Goal: Task Accomplishment & Management: Use online tool/utility

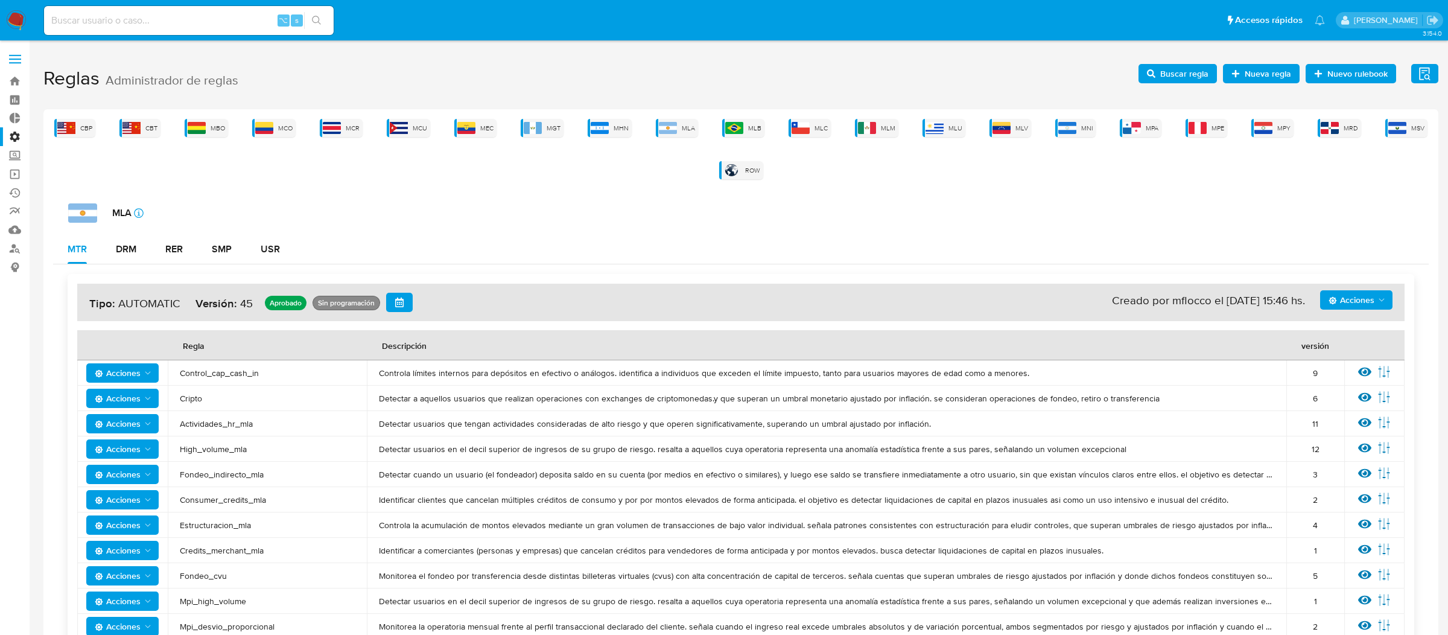
scroll to position [249, 0]
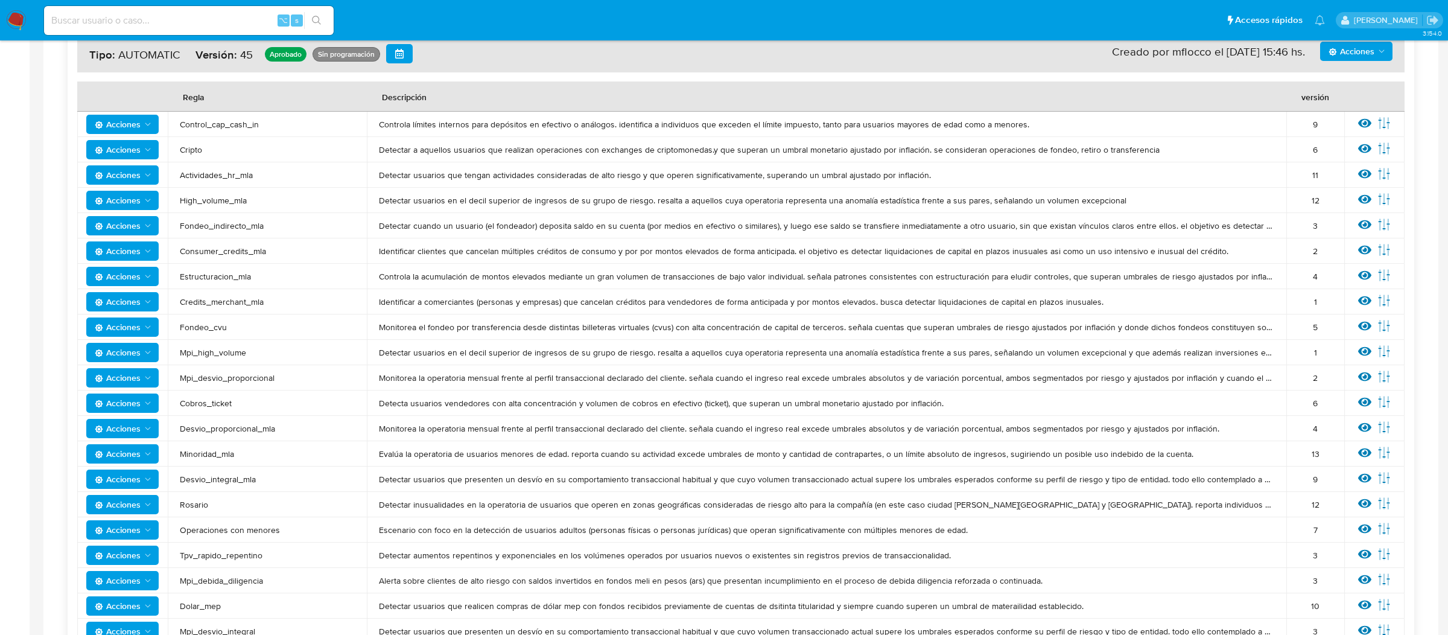
click at [24, 20] on img at bounding box center [16, 20] width 21 height 21
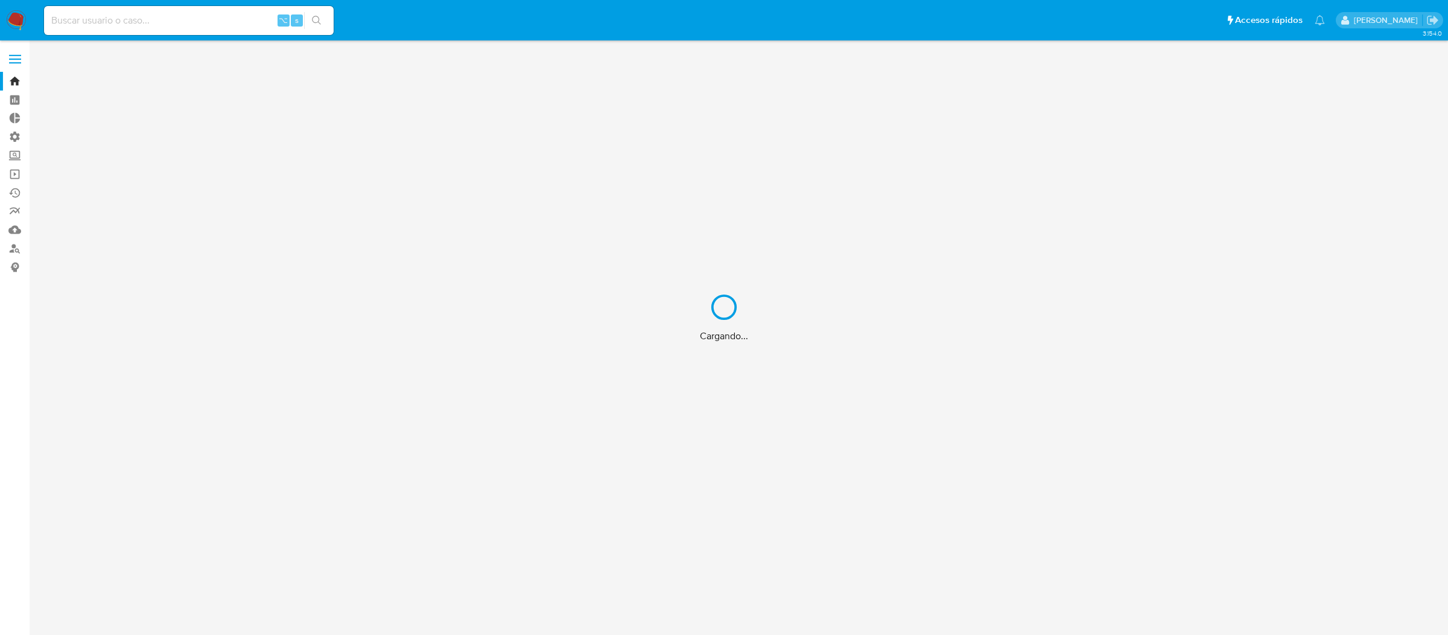
click at [19, 60] on div "Cargando..." at bounding box center [724, 317] width 1448 height 635
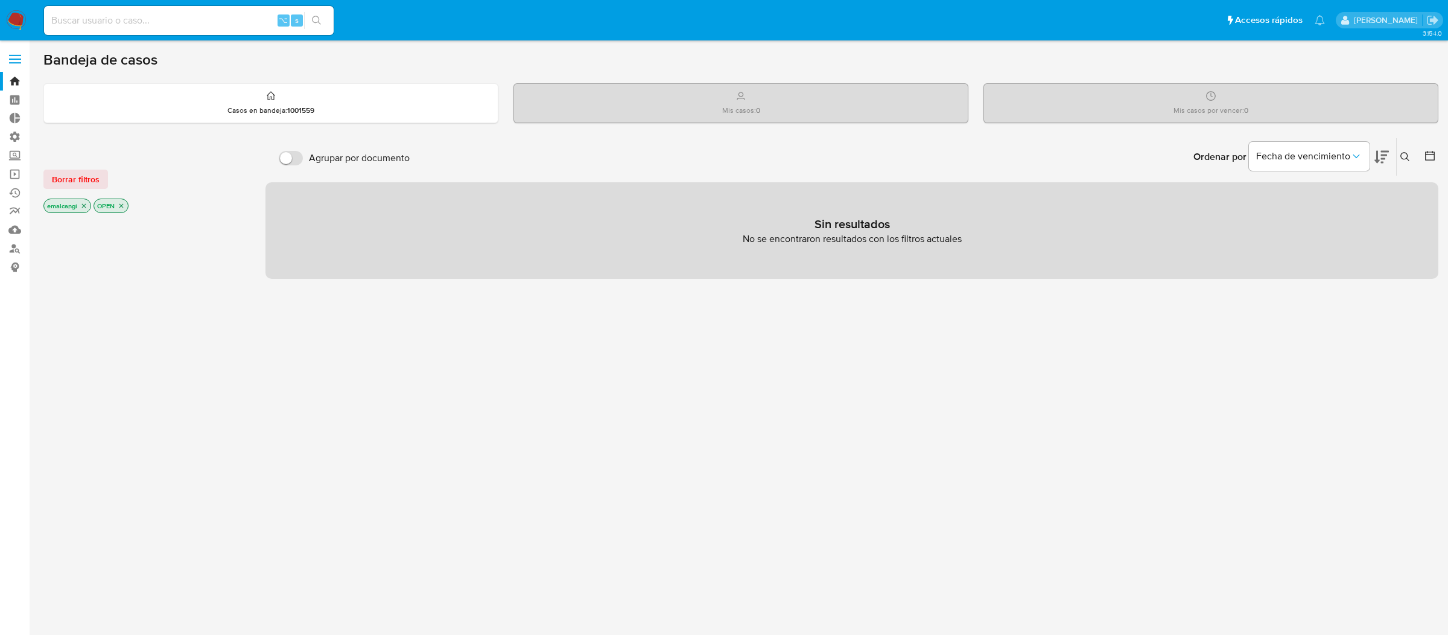
click at [84, 206] on icon "close-filter" at bounding box center [83, 205] width 7 height 7
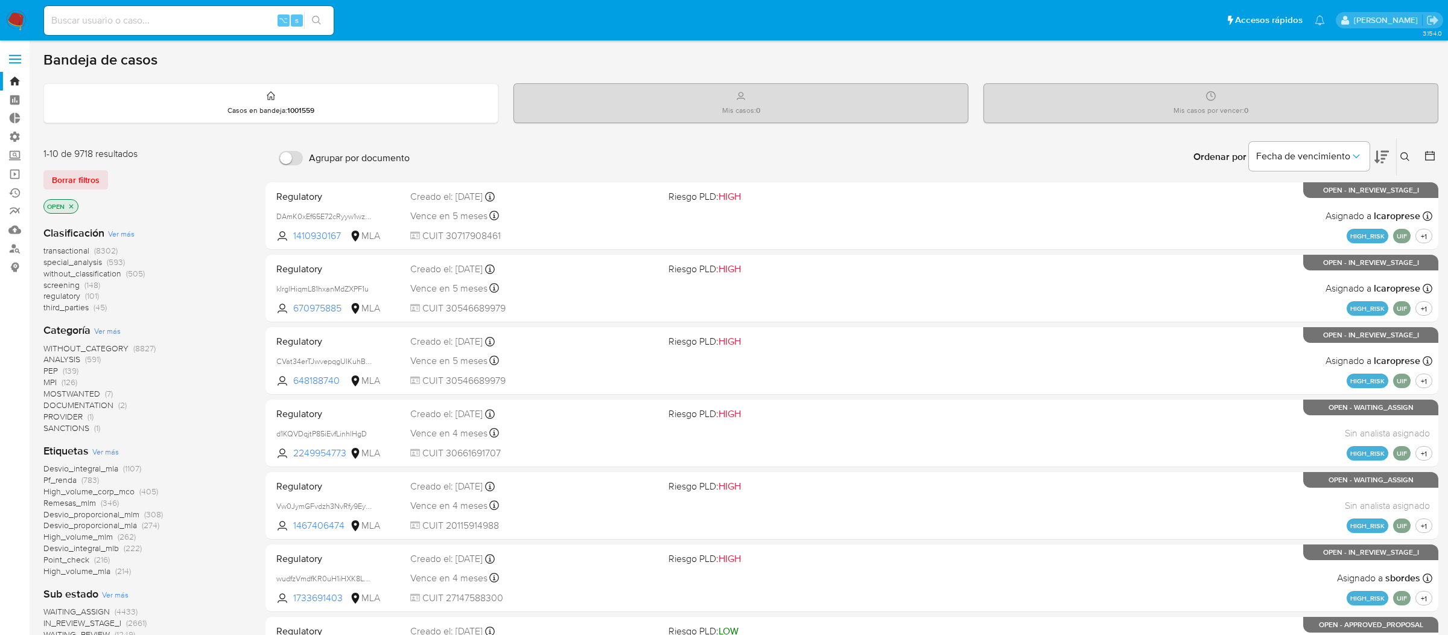
click at [229, 10] on div "⌥ s" at bounding box center [189, 20] width 290 height 29
click at [227, 30] on div "⌥ s" at bounding box center [189, 20] width 290 height 29
click at [224, 24] on input at bounding box center [189, 21] width 290 height 16
paste input "MeN6jDDENhEOlMPoHMbrAXaS"
type input "MeN6jDDENhEOlMPoHMbrAXaS"
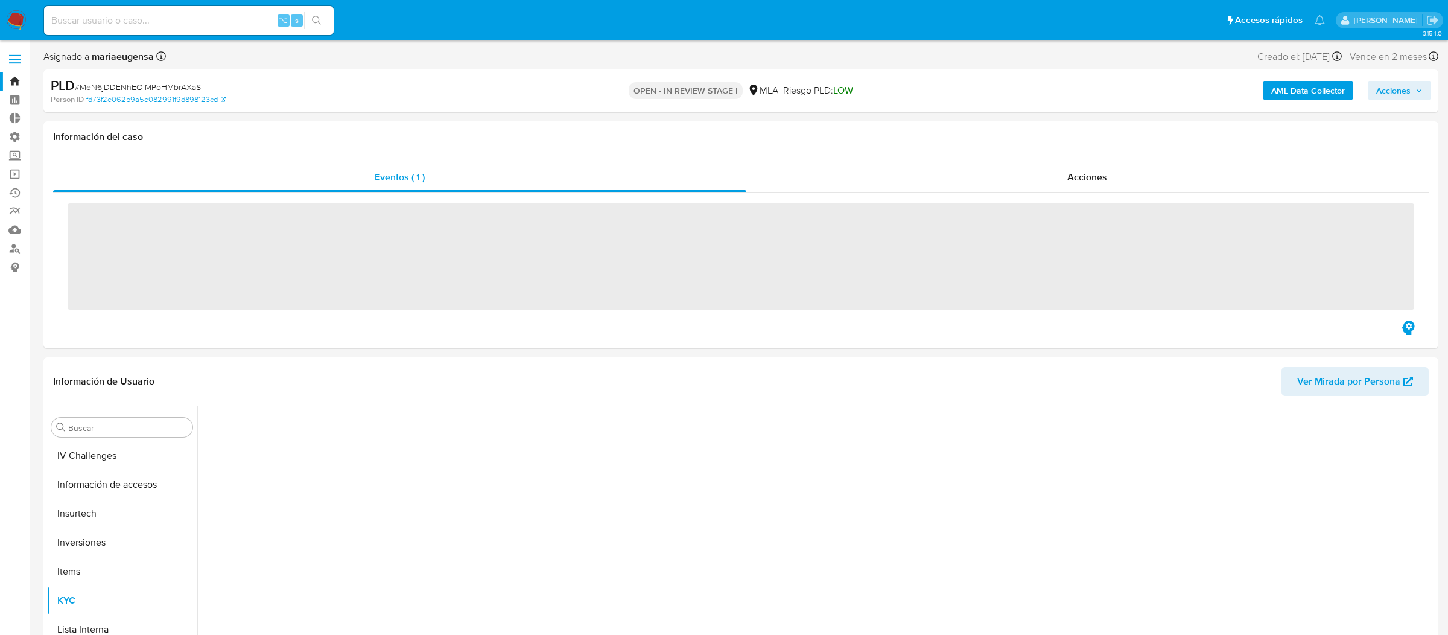
scroll to position [567, 0]
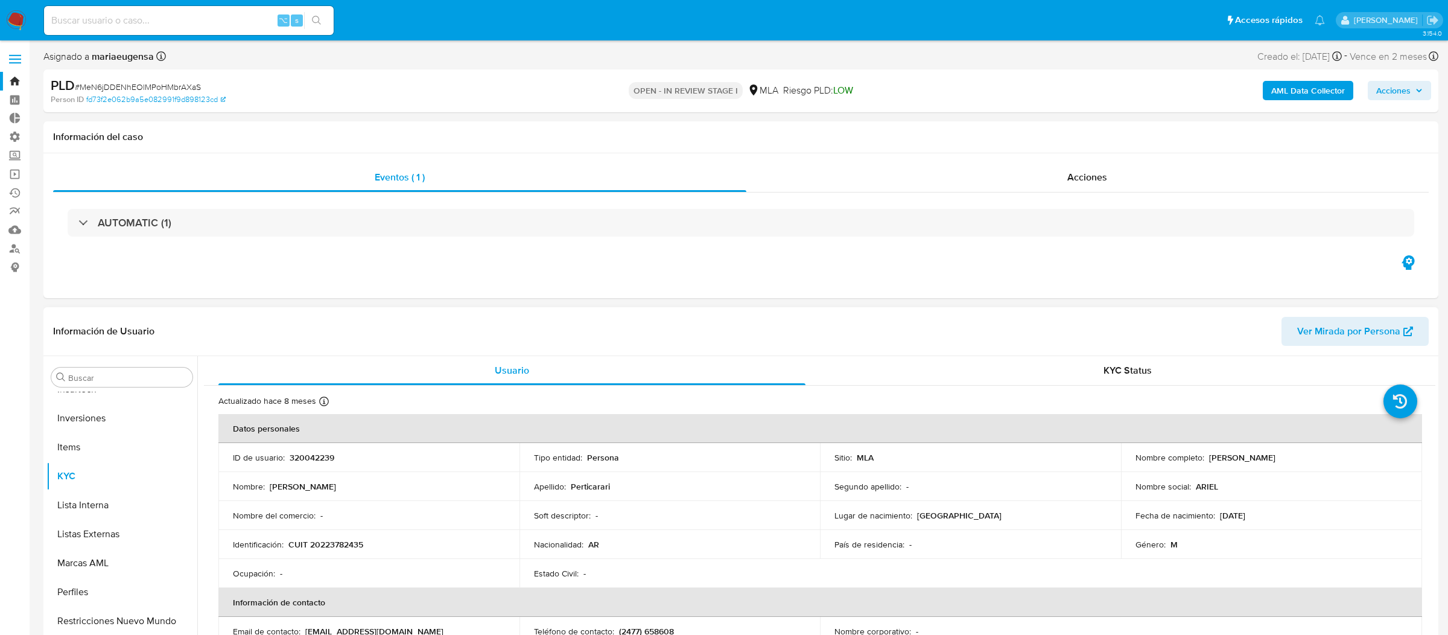
select select "10"
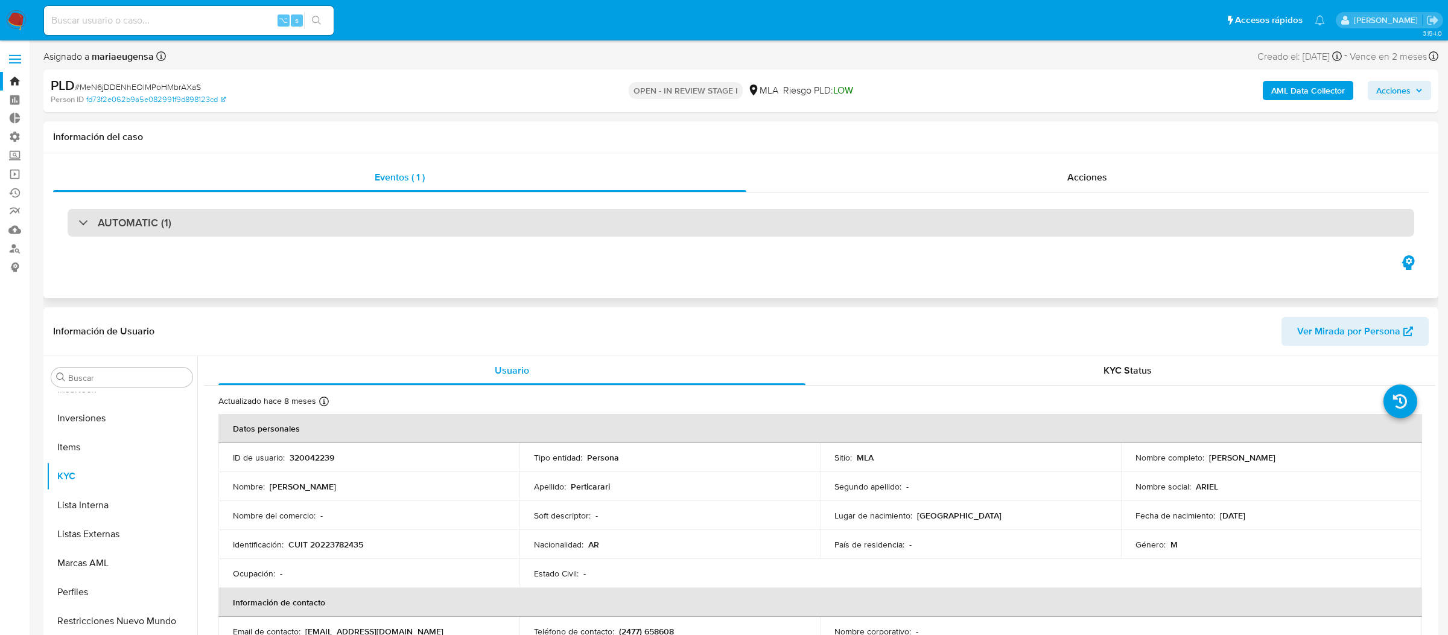
click at [423, 236] on div "AUTOMATIC (1)" at bounding box center [741, 223] width 1346 height 28
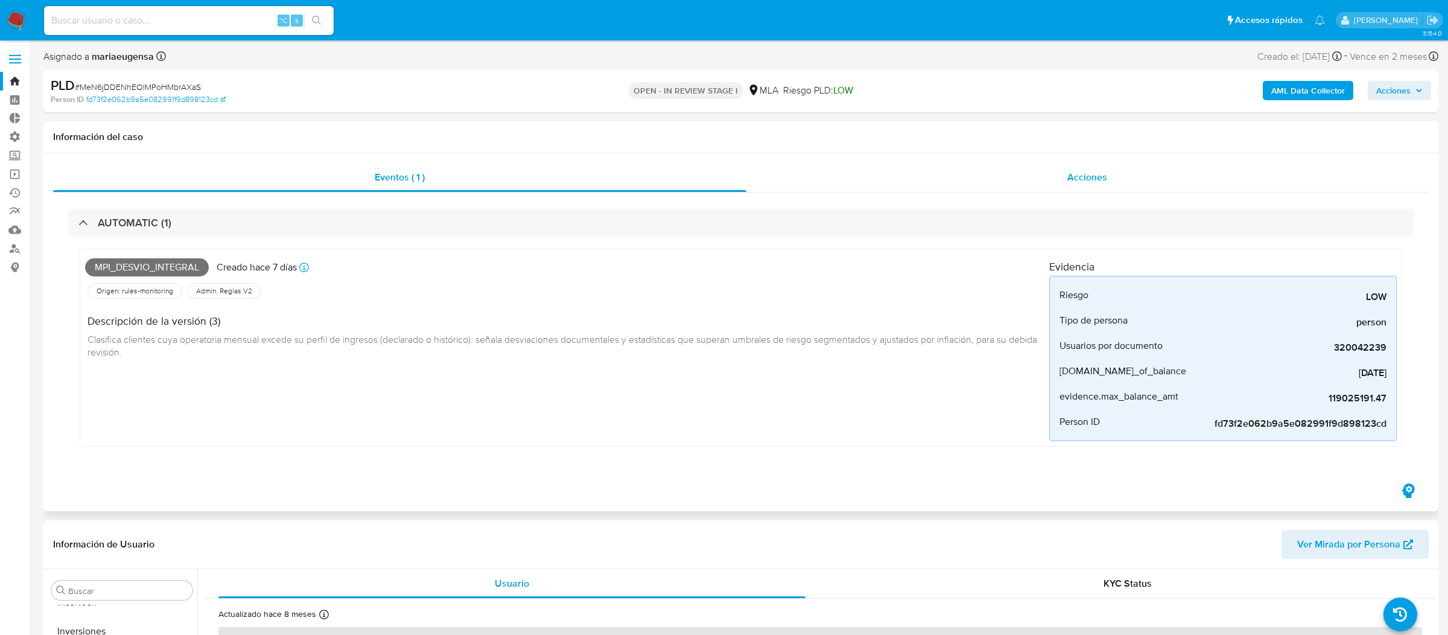
click at [964, 183] on div "Acciones" at bounding box center [1087, 177] width 683 height 29
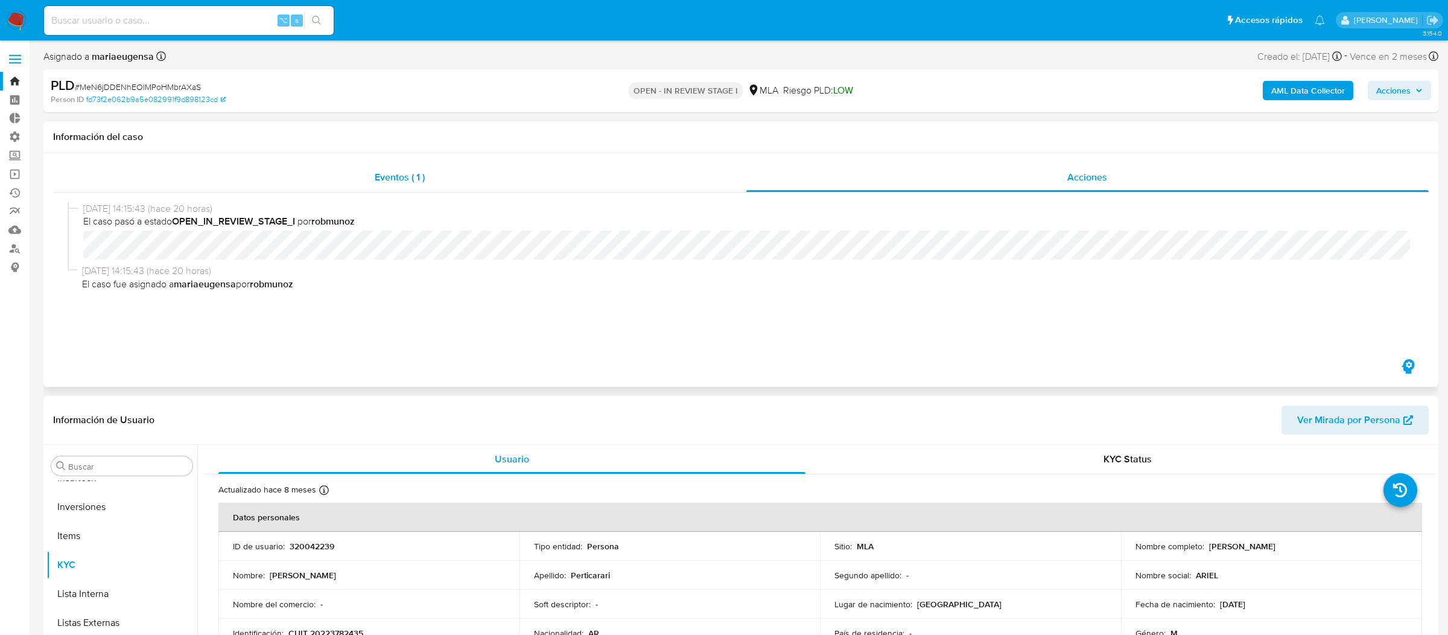
click at [639, 172] on div "Eventos ( 1 )" at bounding box center [399, 177] width 693 height 29
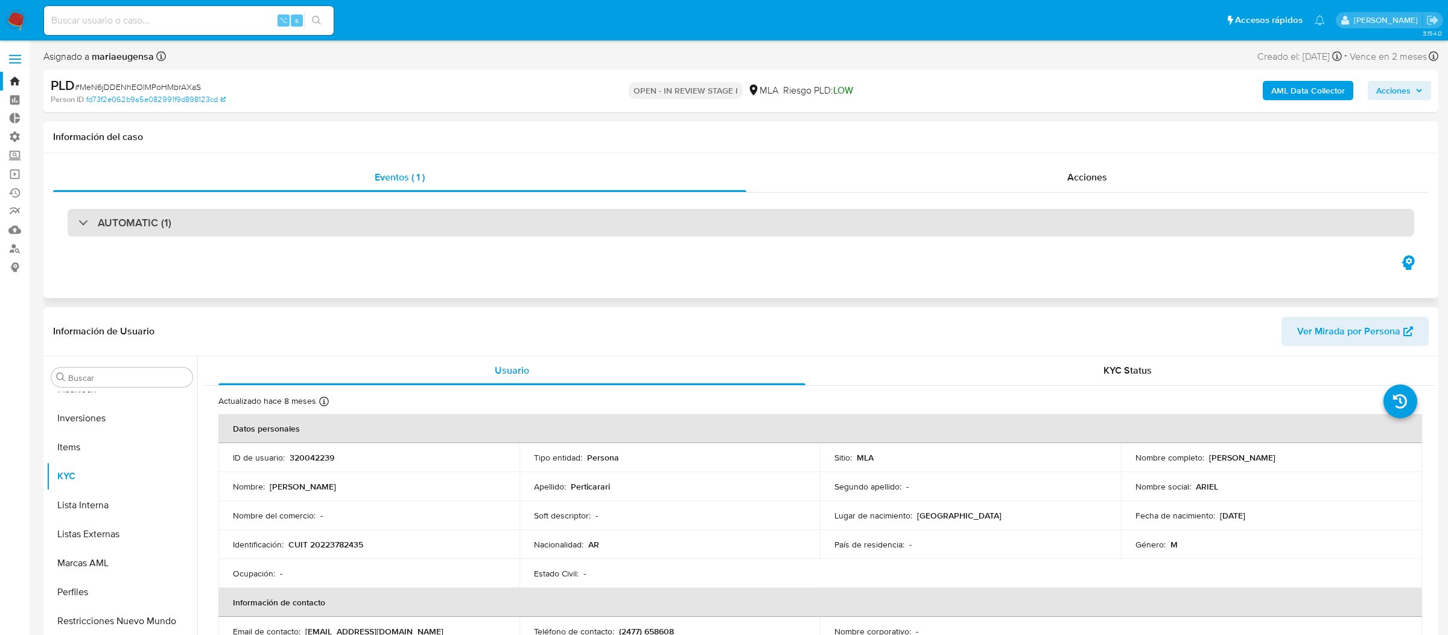
click at [606, 228] on div "AUTOMATIC (1)" at bounding box center [741, 223] width 1346 height 28
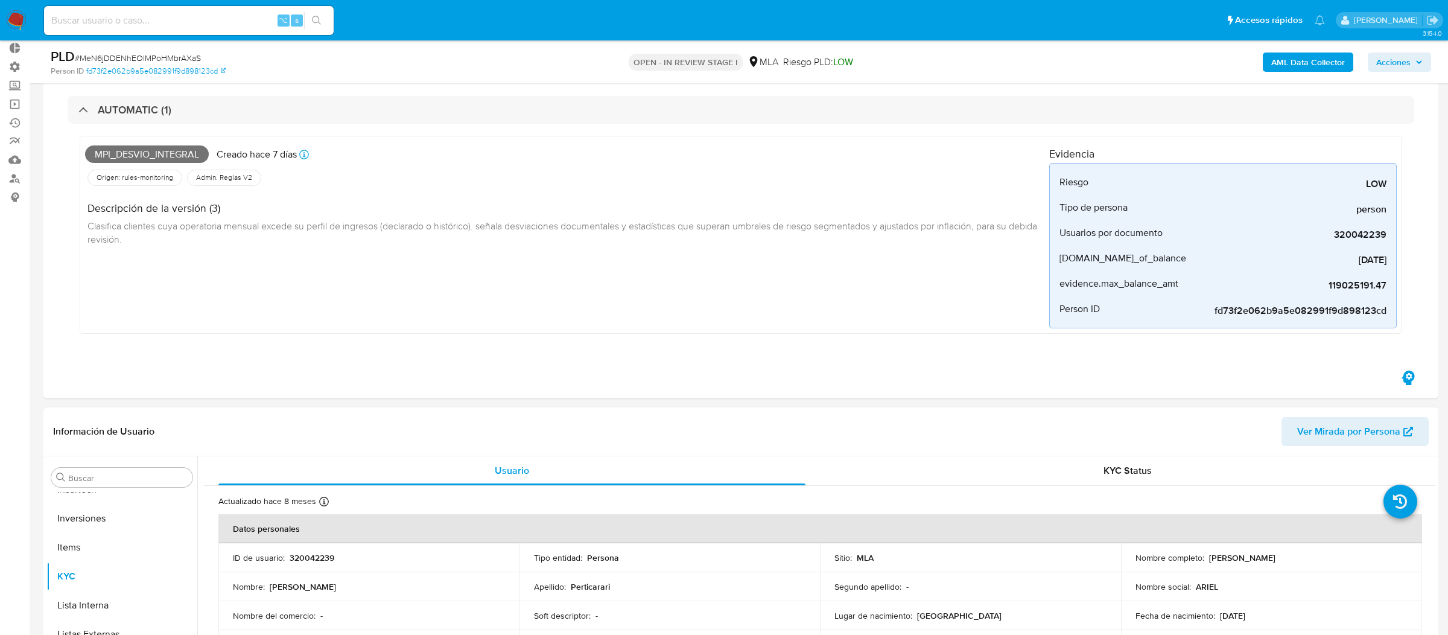
scroll to position [0, 0]
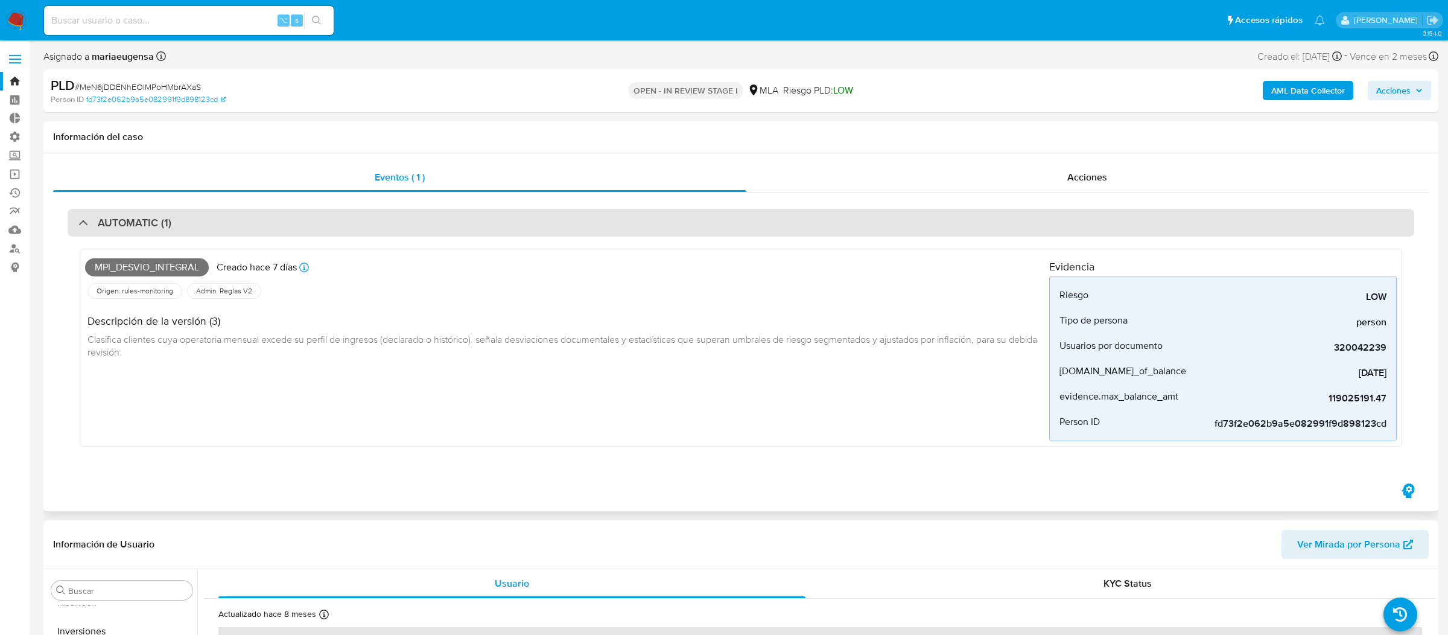
click at [725, 222] on div "AUTOMATIC (1)" at bounding box center [741, 223] width 1346 height 28
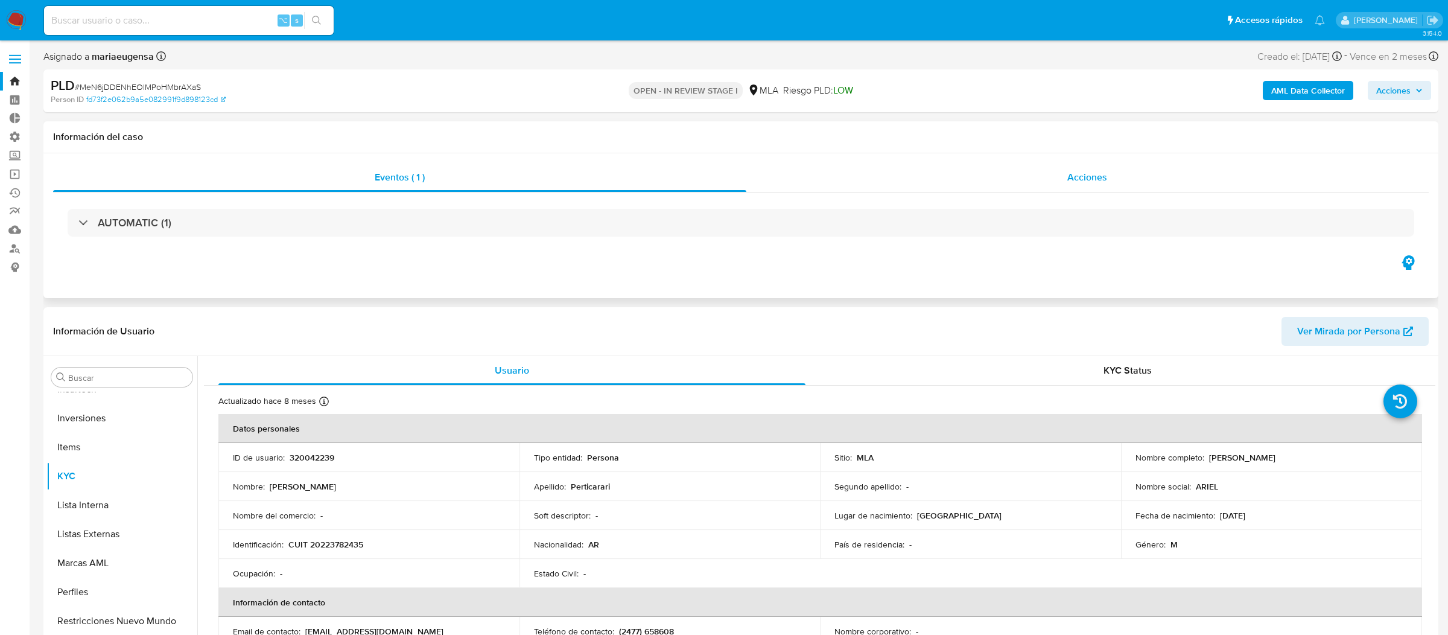
click at [921, 184] on div "Acciones" at bounding box center [1087, 177] width 683 height 29
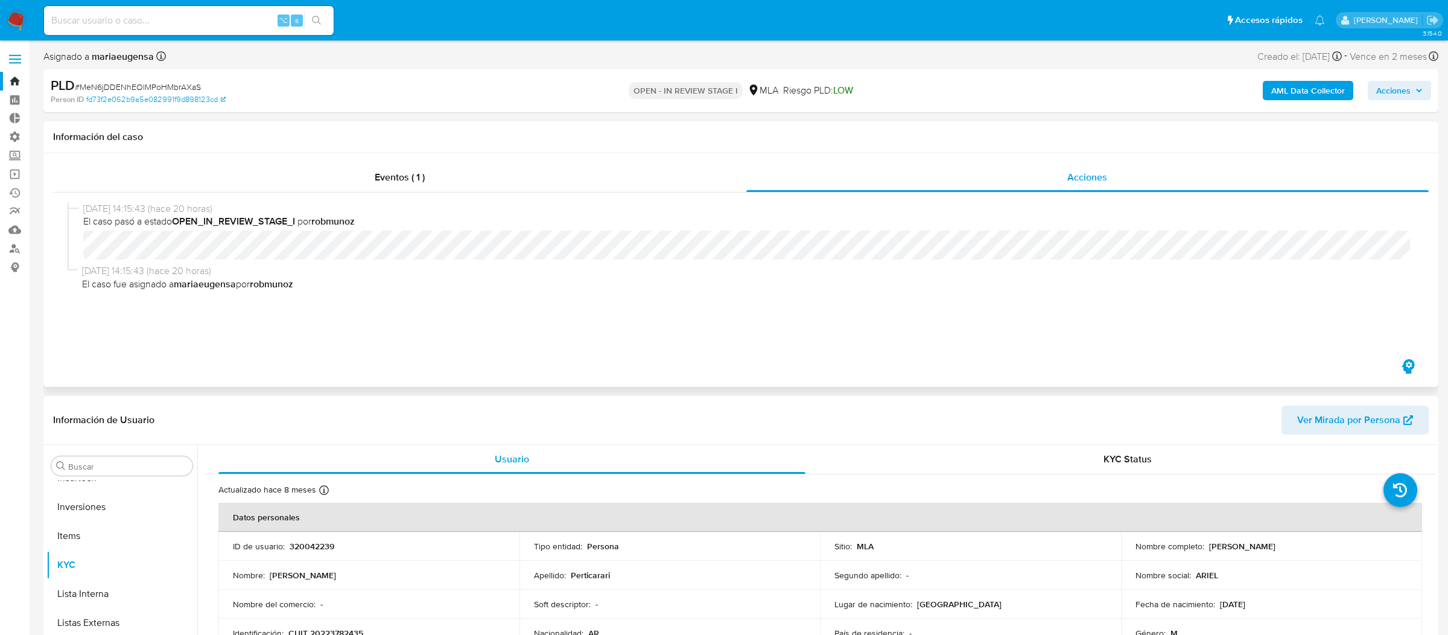
click at [619, 144] on div "Información del caso" at bounding box center [740, 137] width 1395 height 32
click at [11, 71] on label at bounding box center [15, 58] width 30 height 25
click at [0, 0] on input "checkbox" at bounding box center [0, 0] width 0 height 0
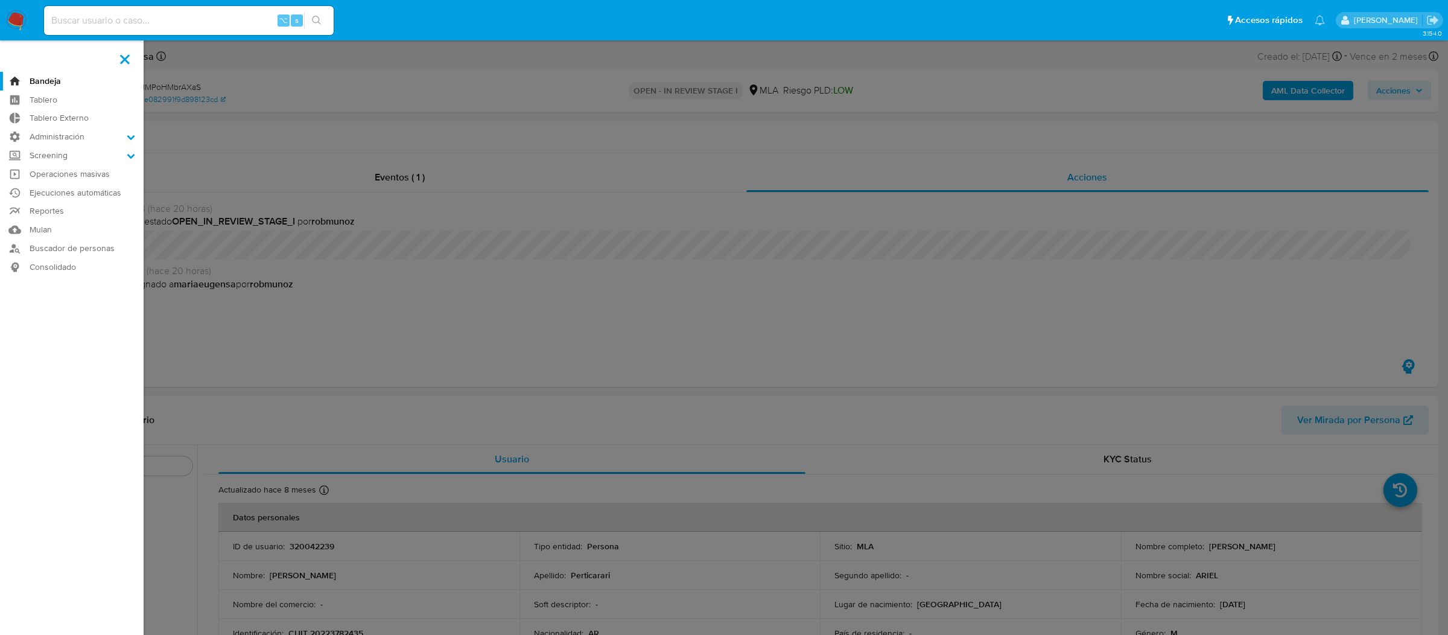
click at [33, 86] on link "Bandeja" at bounding box center [72, 81] width 144 height 19
click at [131, 61] on label at bounding box center [125, 58] width 30 height 25
click at [0, 0] on input "checkbox" at bounding box center [0, 0] width 0 height 0
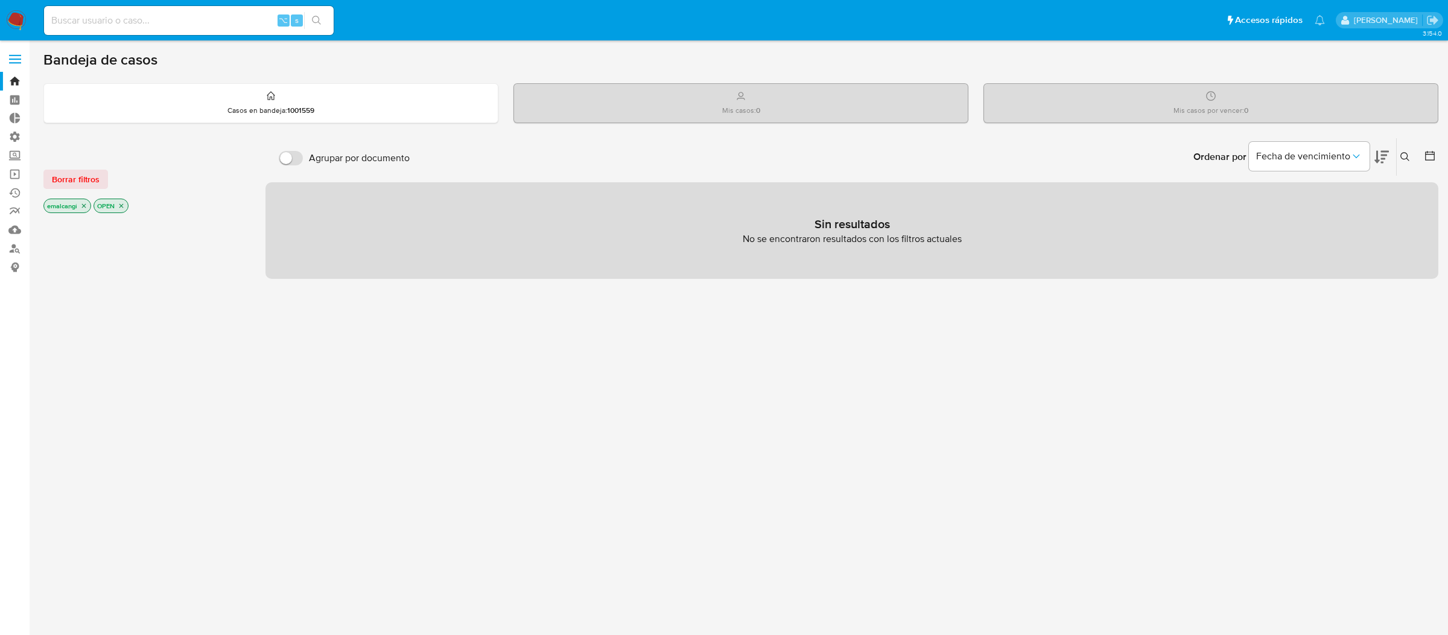
click at [82, 203] on icon "close-filter" at bounding box center [83, 205] width 7 height 7
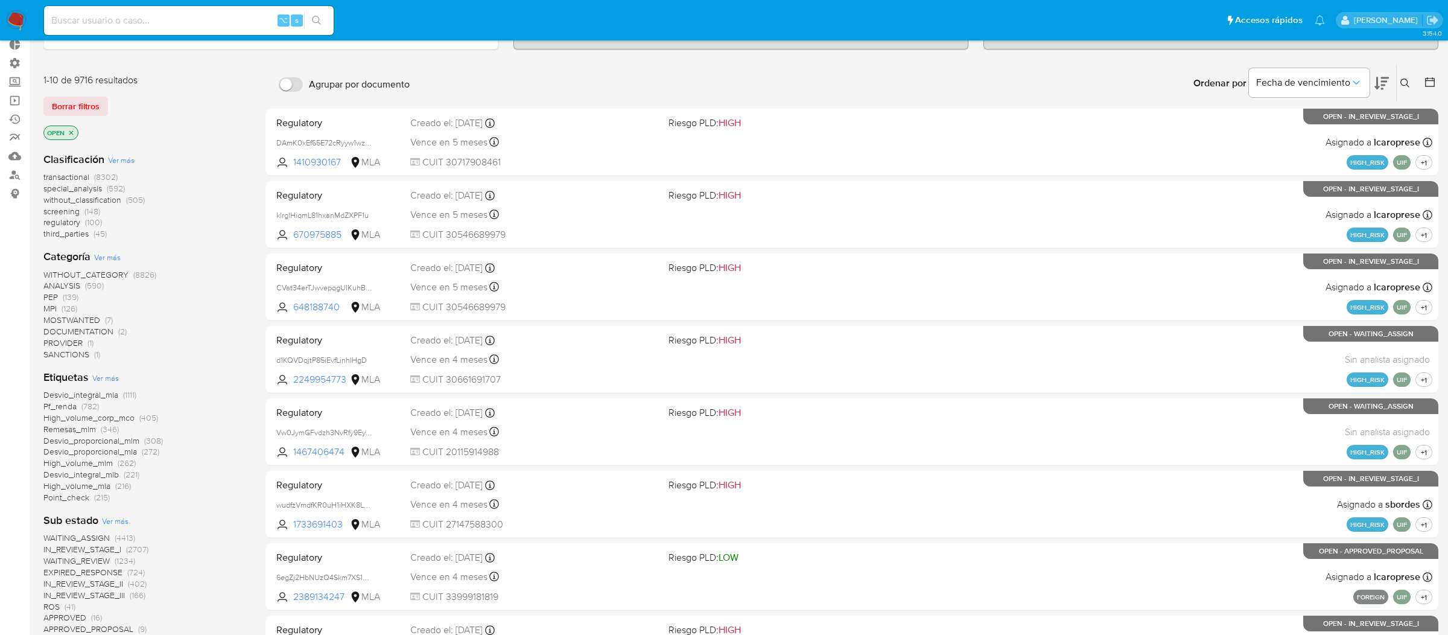
scroll to position [510, 0]
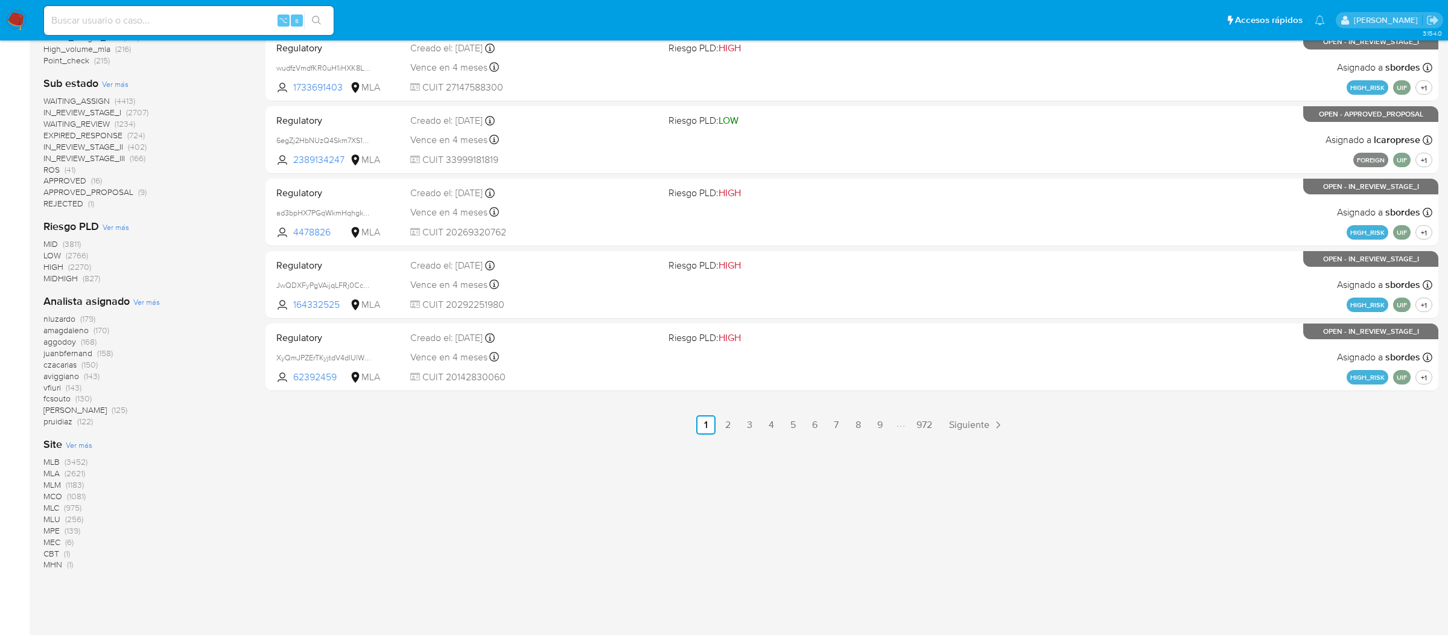
click at [63, 469] on span "MLA (2621)" at bounding box center [64, 472] width 42 height 11
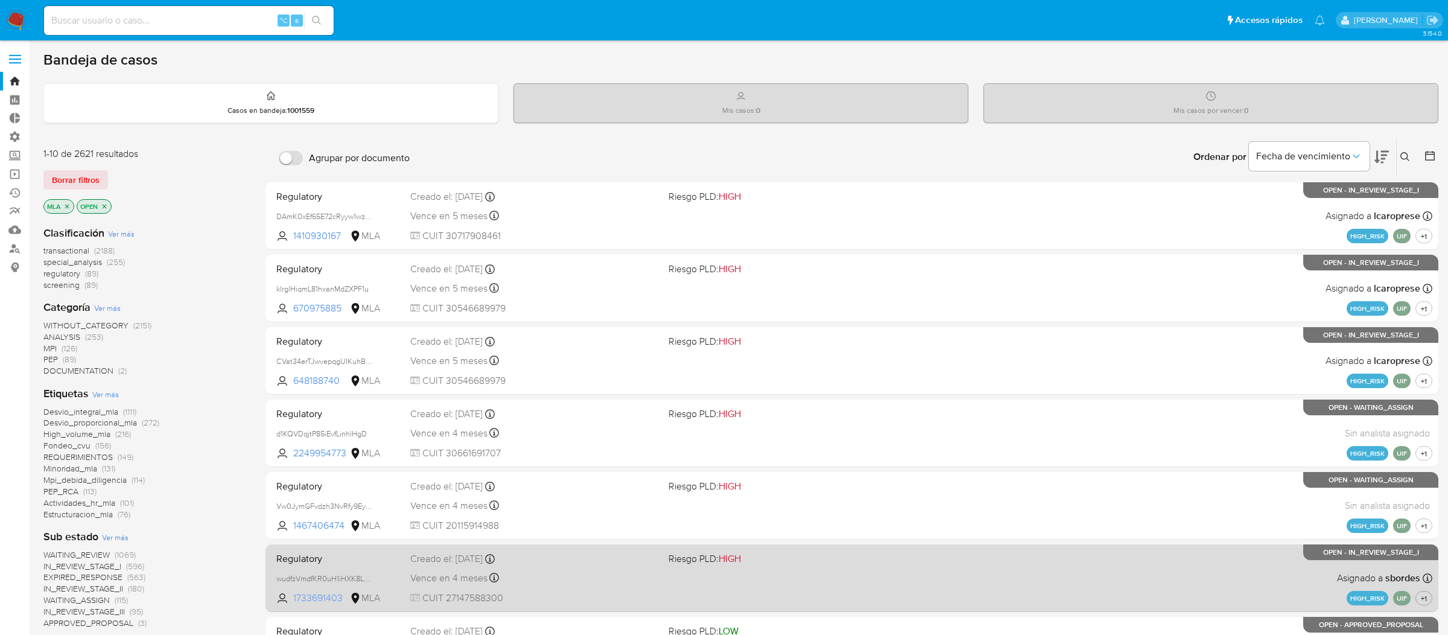
scroll to position [317, 0]
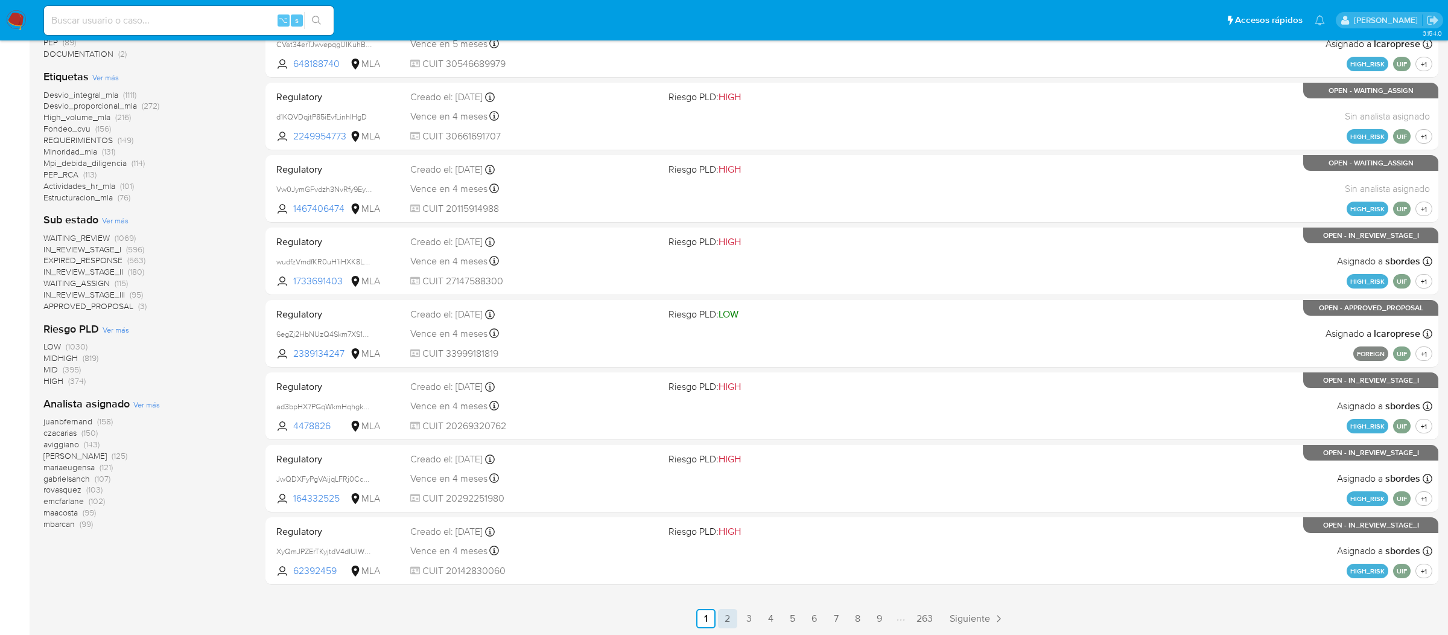
click at [729, 623] on link "2" at bounding box center [727, 618] width 19 height 19
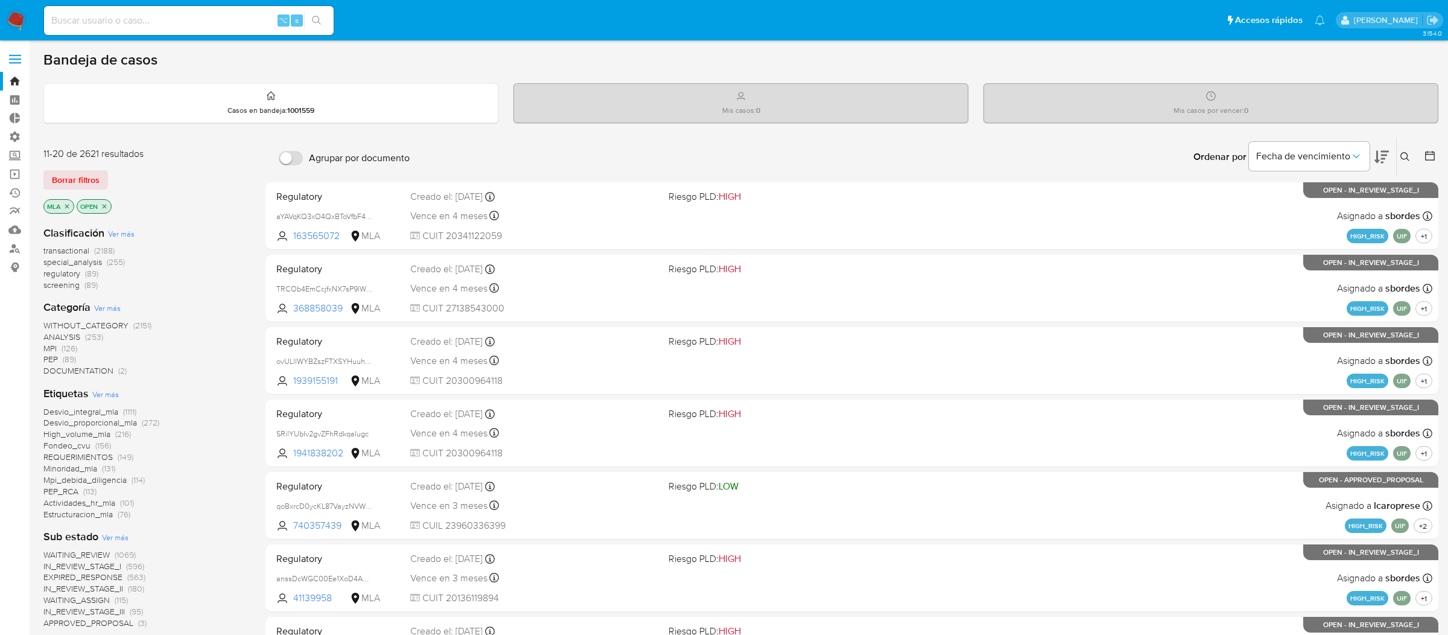
click at [67, 249] on span "transactional" at bounding box center [66, 250] width 46 height 12
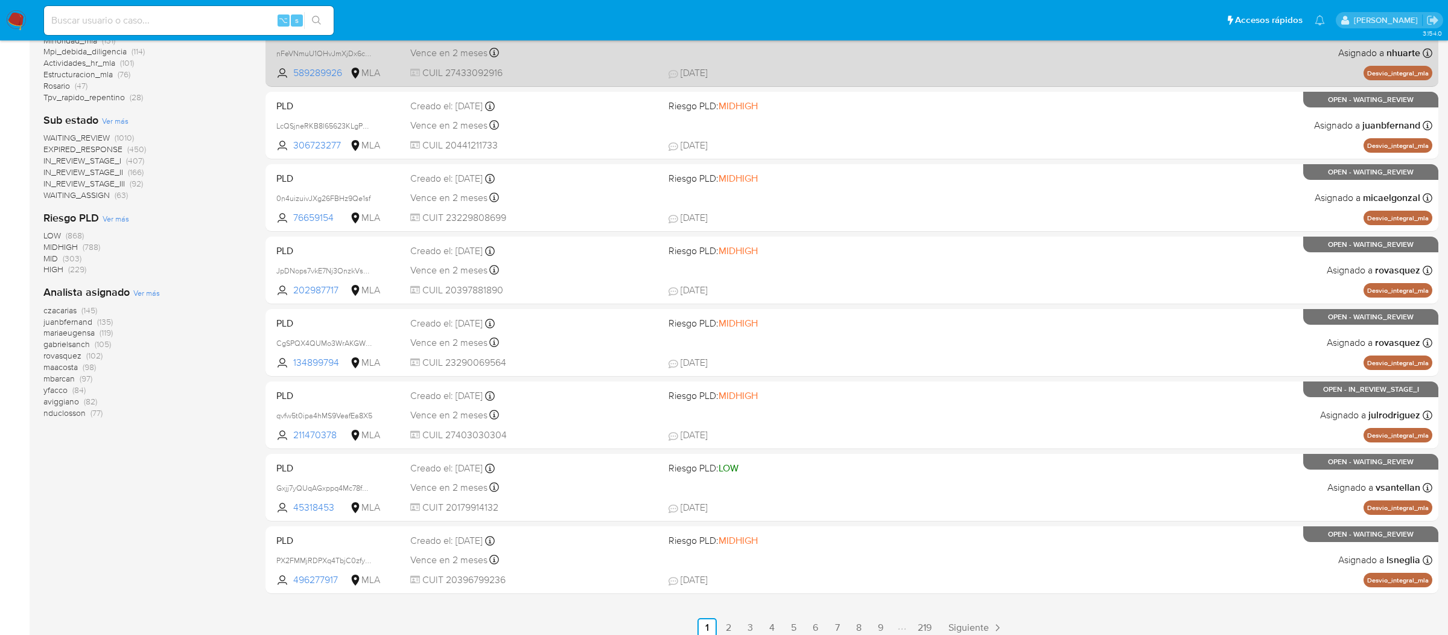
scroll to position [317, 0]
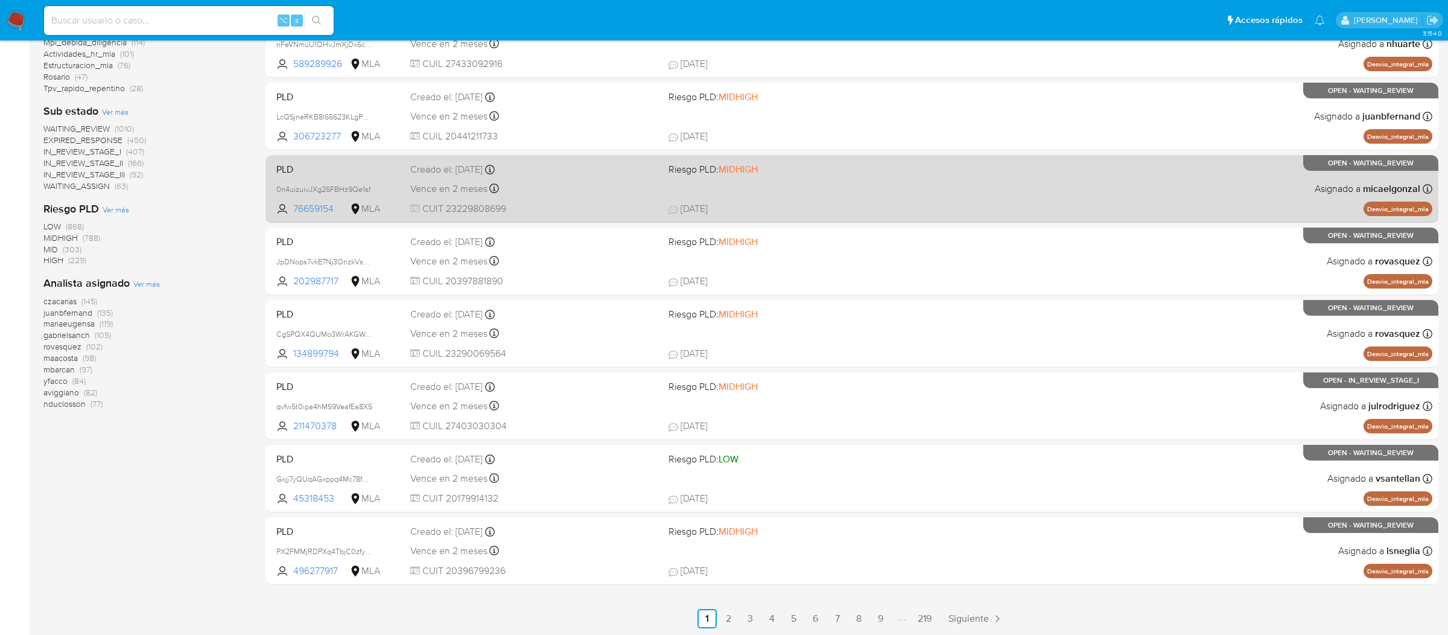
click at [809, 182] on div "PLD 0n4uizuivJXg26FBHz9Qe1sf 76659154 MLA Riesgo PLD: MIDHIGH Creado el: 12/08/…" at bounding box center [851, 188] width 1160 height 61
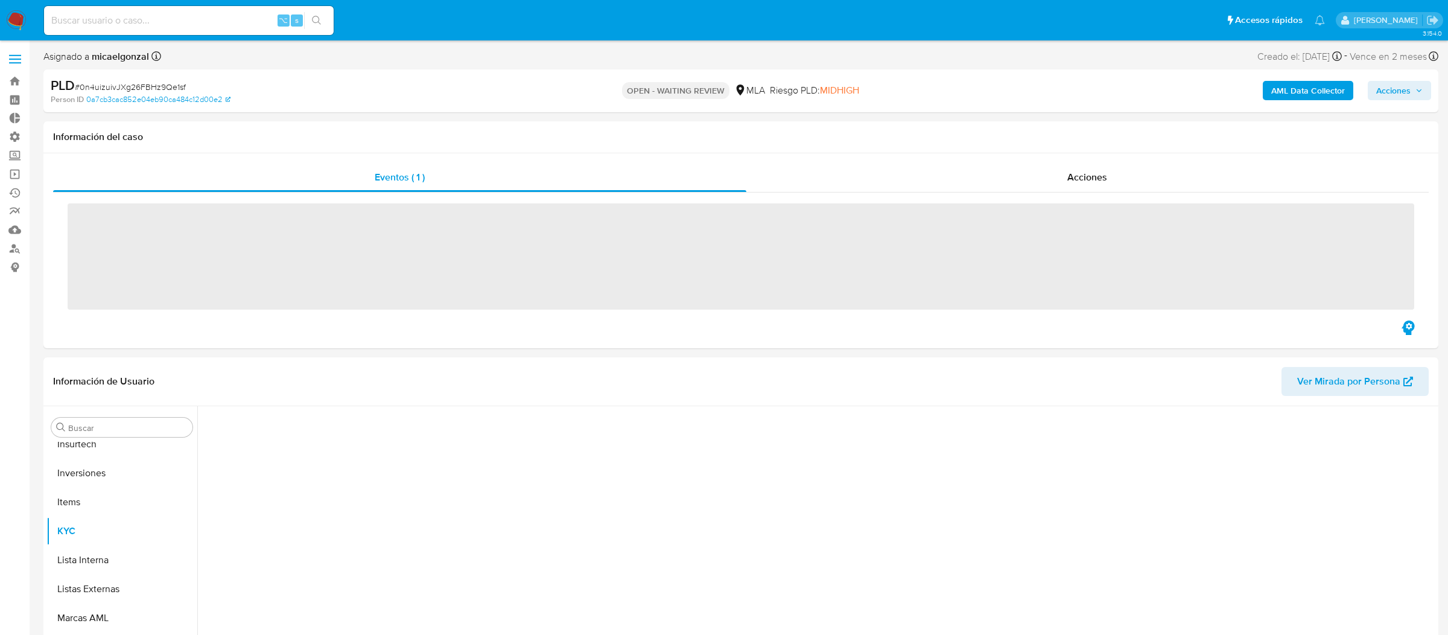
scroll to position [595, 0]
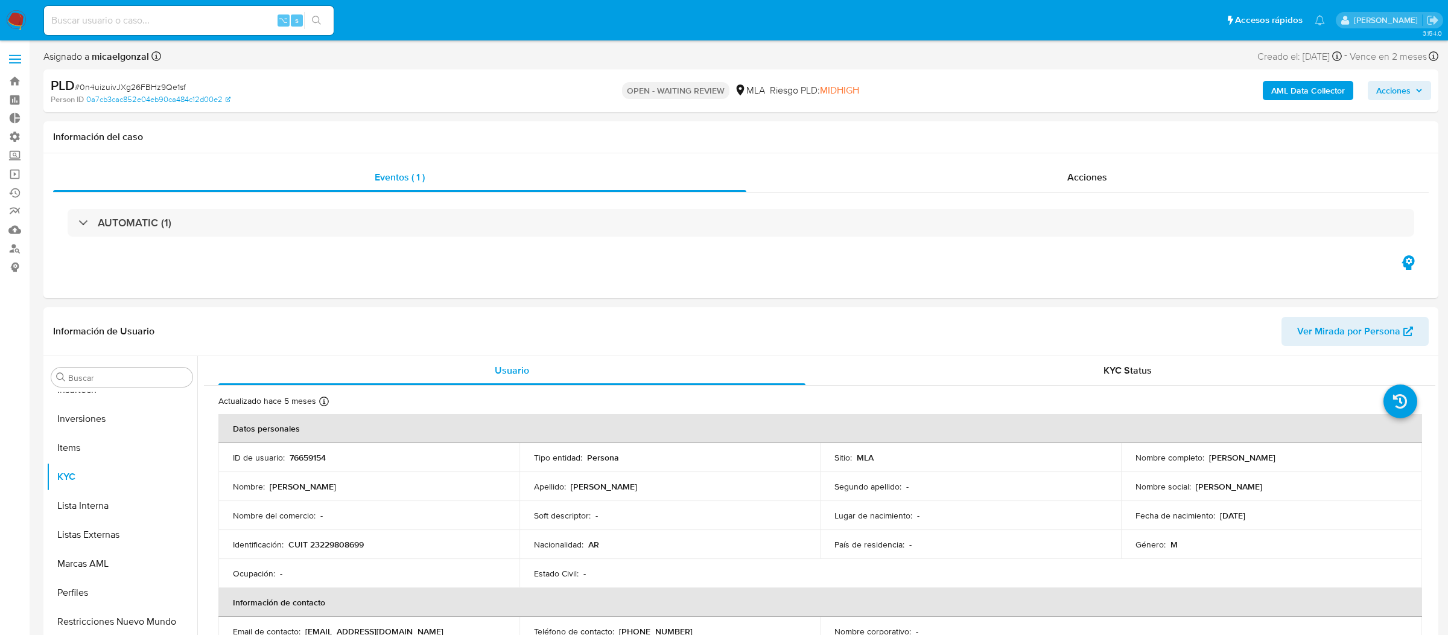
select select "10"
drag, startPoint x: 86, startPoint y: 107, endPoint x: 88, endPoint y: 98, distance: 8.6
click at [87, 98] on div "PLD # 0n4uizuivJXg26FBHz9Qe1sf Person ID 0a7cb3cac852e04eb90ca484c12d00e2 OPEN …" at bounding box center [740, 90] width 1395 height 43
copy link "0a7cb3cac852e04eb90ca484c12d00e2"
click at [869, 77] on div "OPEN - WAITING REVIEW MLA [PERSON_NAME] PLD: MIDHIGH" at bounding box center [740, 91] width 457 height 28
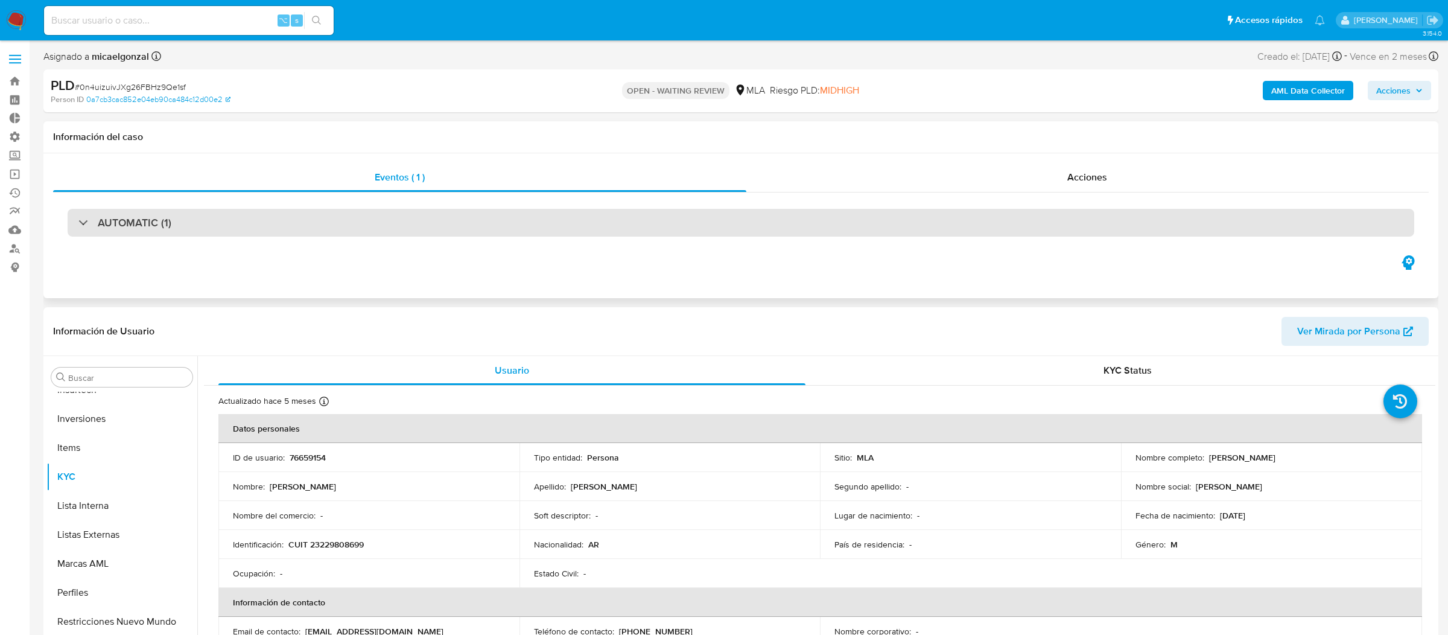
click at [859, 230] on div "AUTOMATIC (1)" at bounding box center [741, 223] width 1346 height 28
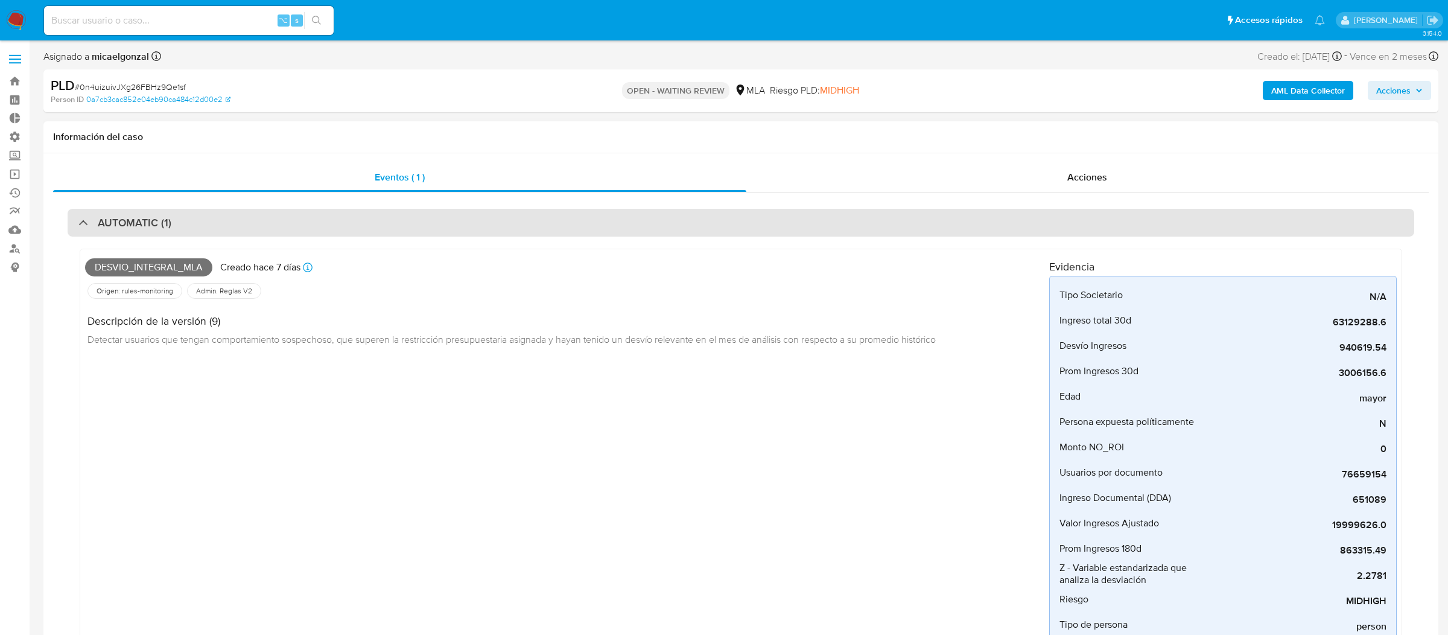
click at [859, 230] on div "AUTOMATIC (1)" at bounding box center [741, 223] width 1346 height 28
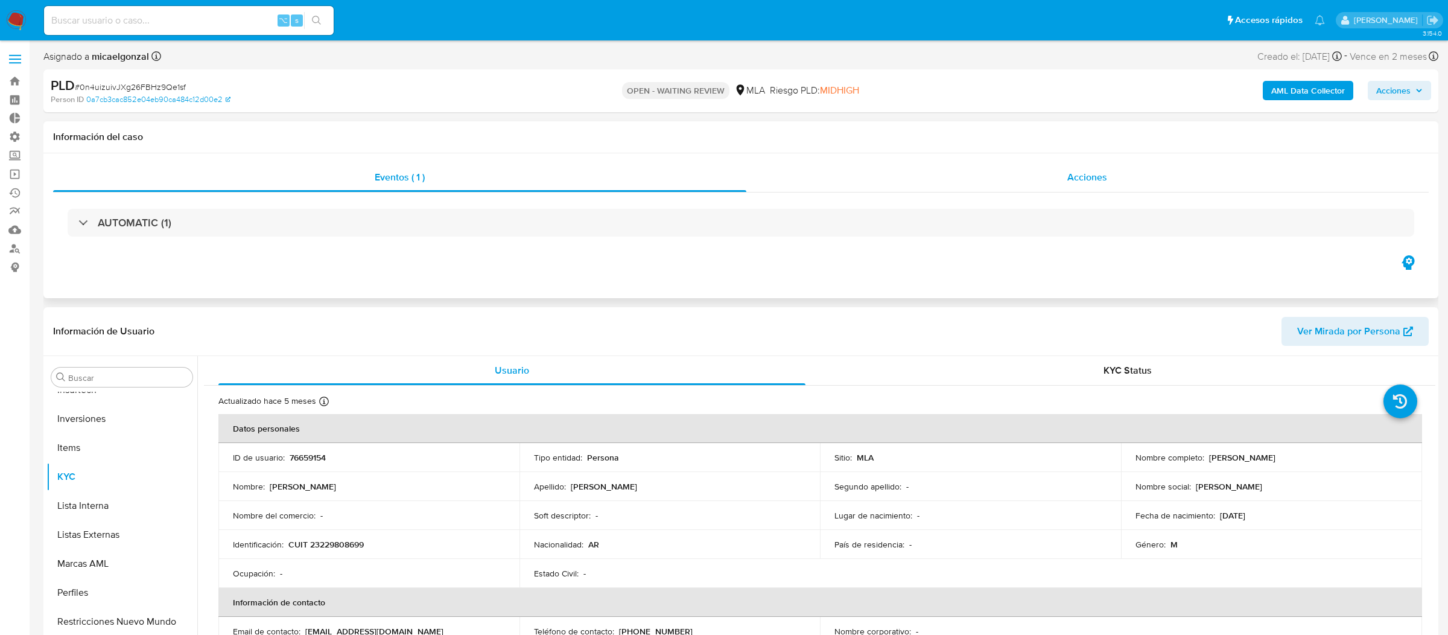
click at [869, 167] on div "Acciones" at bounding box center [1087, 177] width 683 height 29
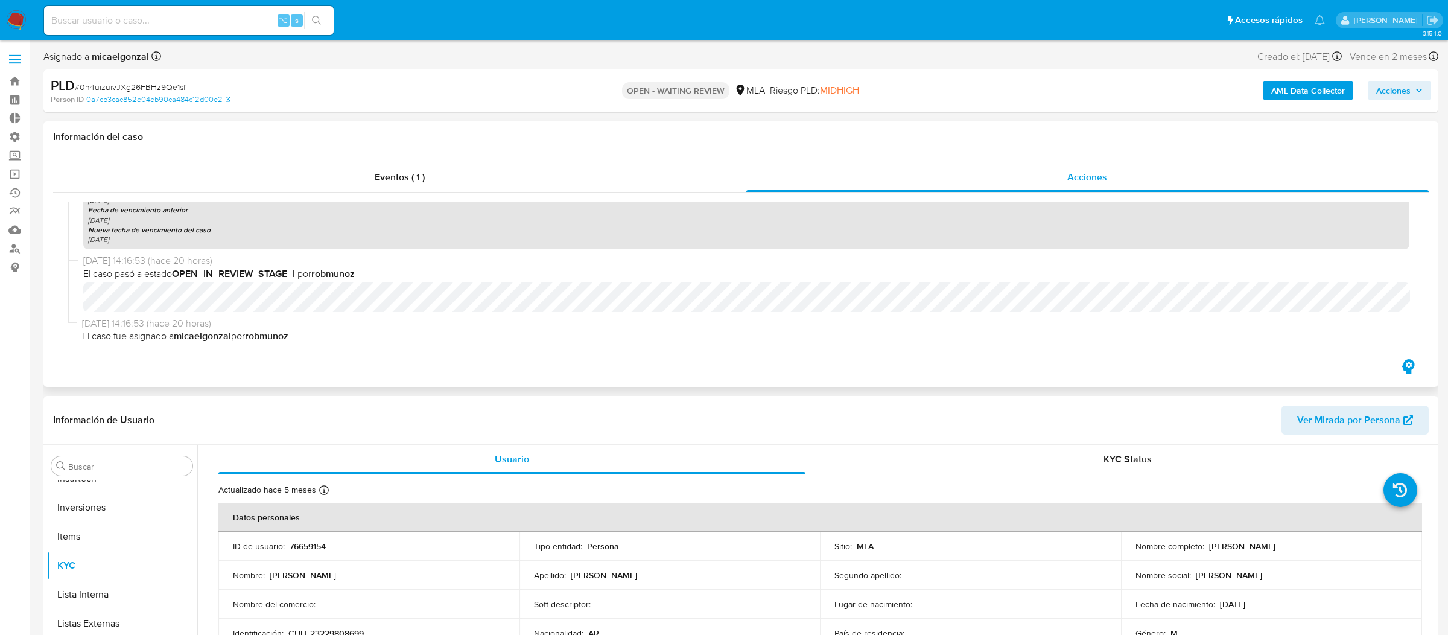
scroll to position [0, 0]
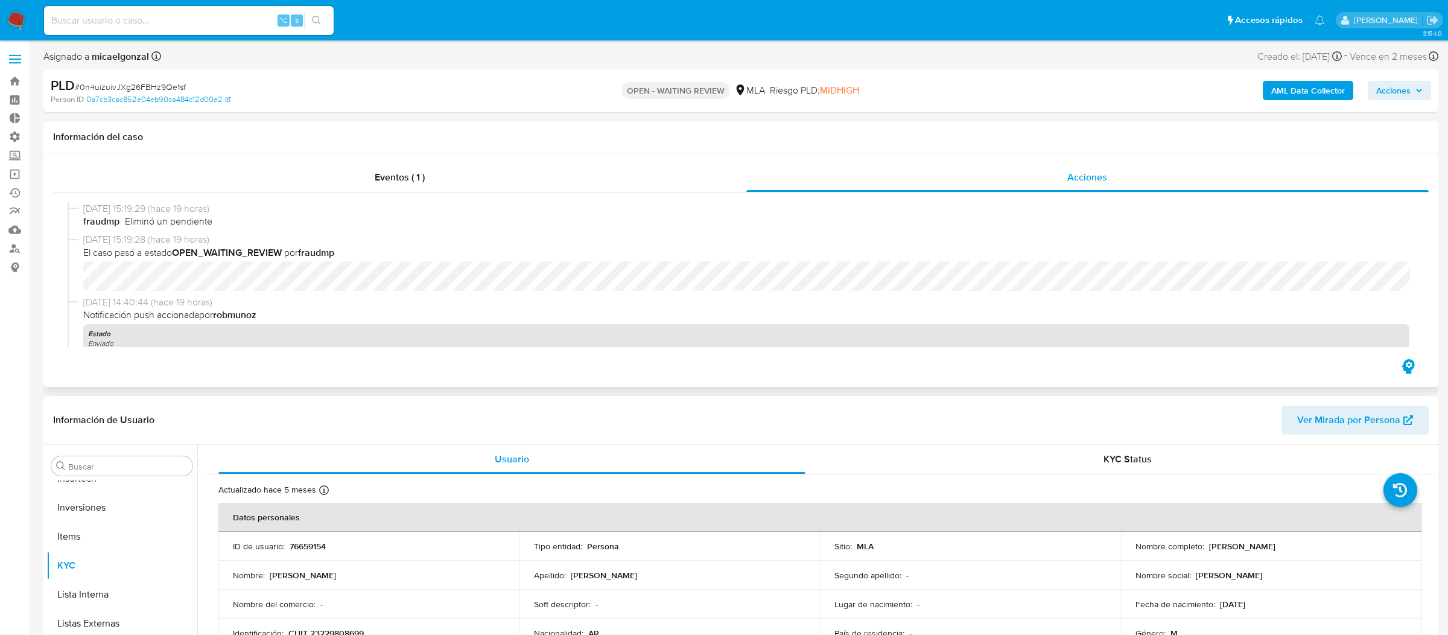
click at [584, 149] on div "Información del caso" at bounding box center [740, 137] width 1395 height 32
click at [584, 159] on div "Eventos ( 1 ) Acciones [DATE] 15:19:29 (hace 19 horas) fraudmp Eliminó un pendi…" at bounding box center [740, 269] width 1395 height 233
click at [600, 170] on div "Eventos ( 1 )" at bounding box center [399, 177] width 693 height 29
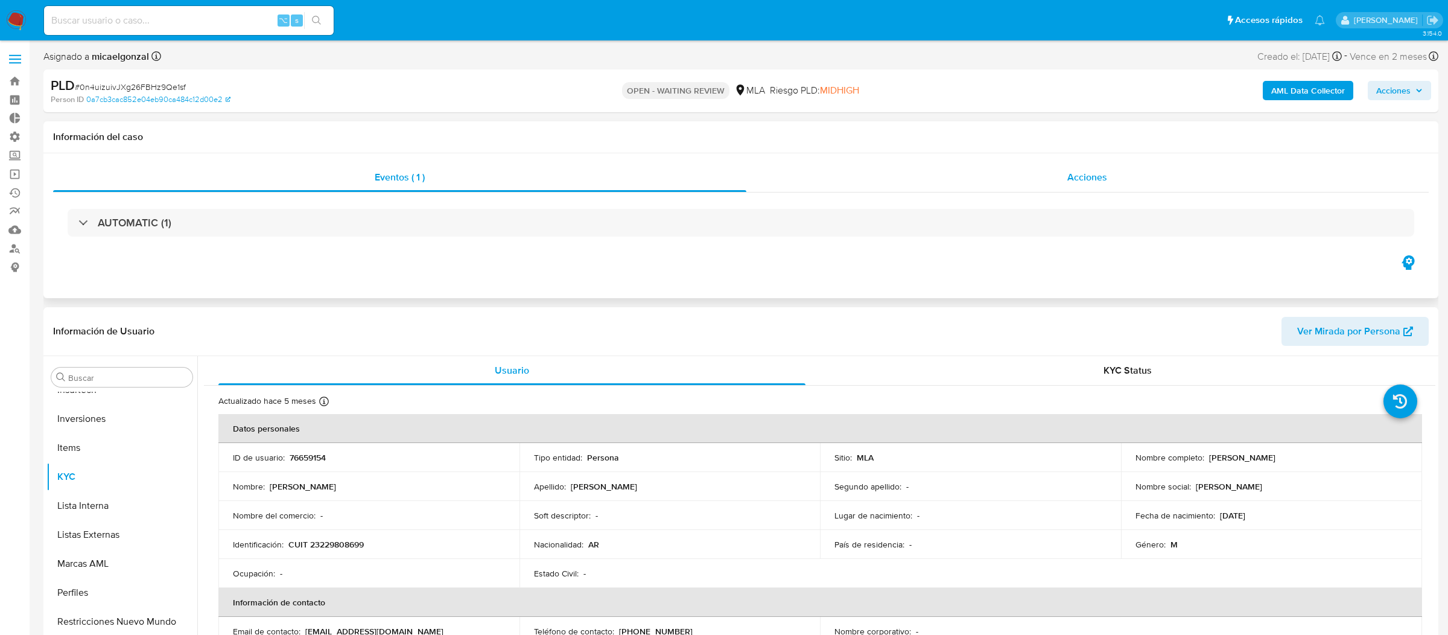
click at [803, 185] on div "Acciones" at bounding box center [1087, 177] width 683 height 29
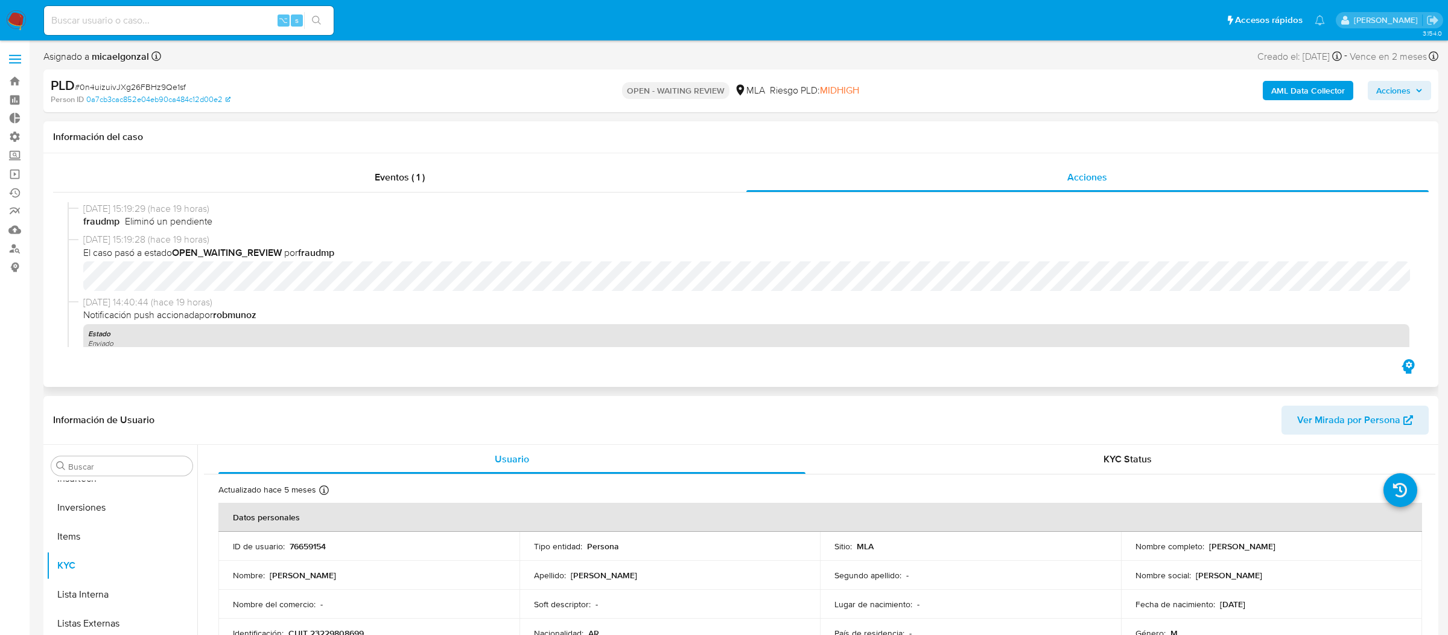
scroll to position [351, 0]
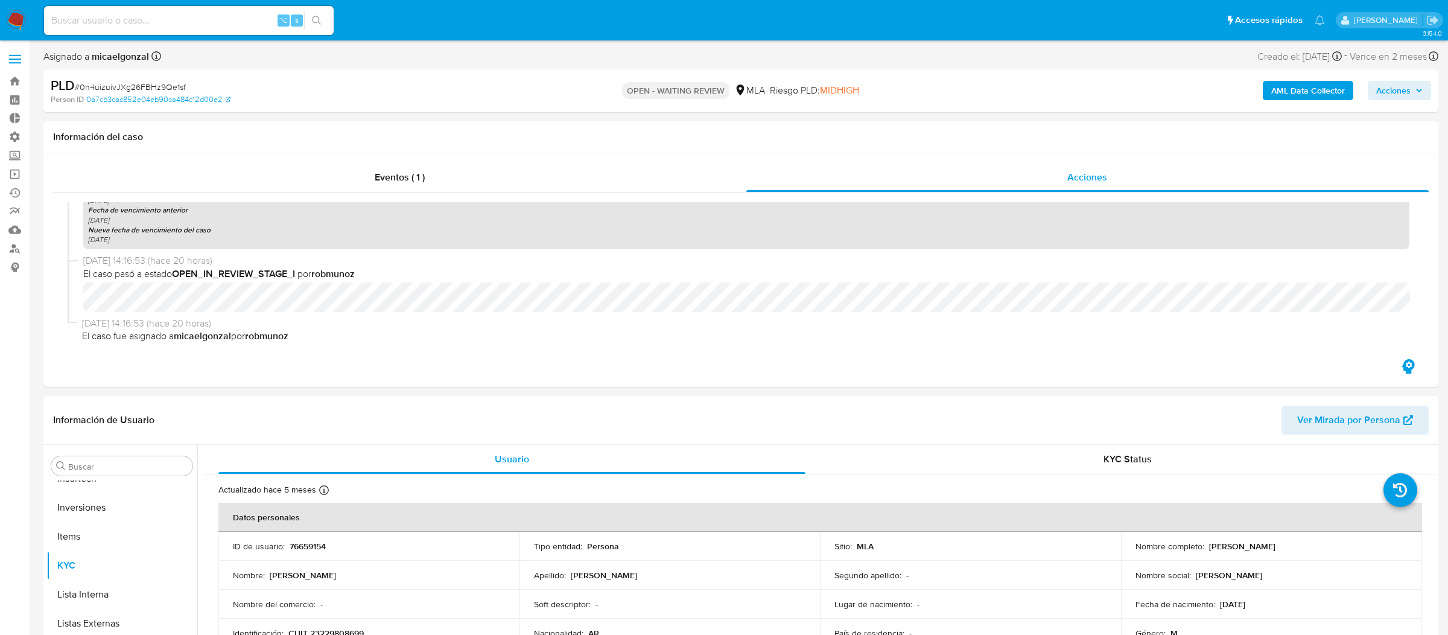
click at [171, 83] on span "# 0n4uizuivJXg26FBHz9Qe1sf" at bounding box center [130, 87] width 111 height 12
copy span "0n4uizuivJXg26FBHz9Qe1sf"
